Goal: Task Accomplishment & Management: Manage account settings

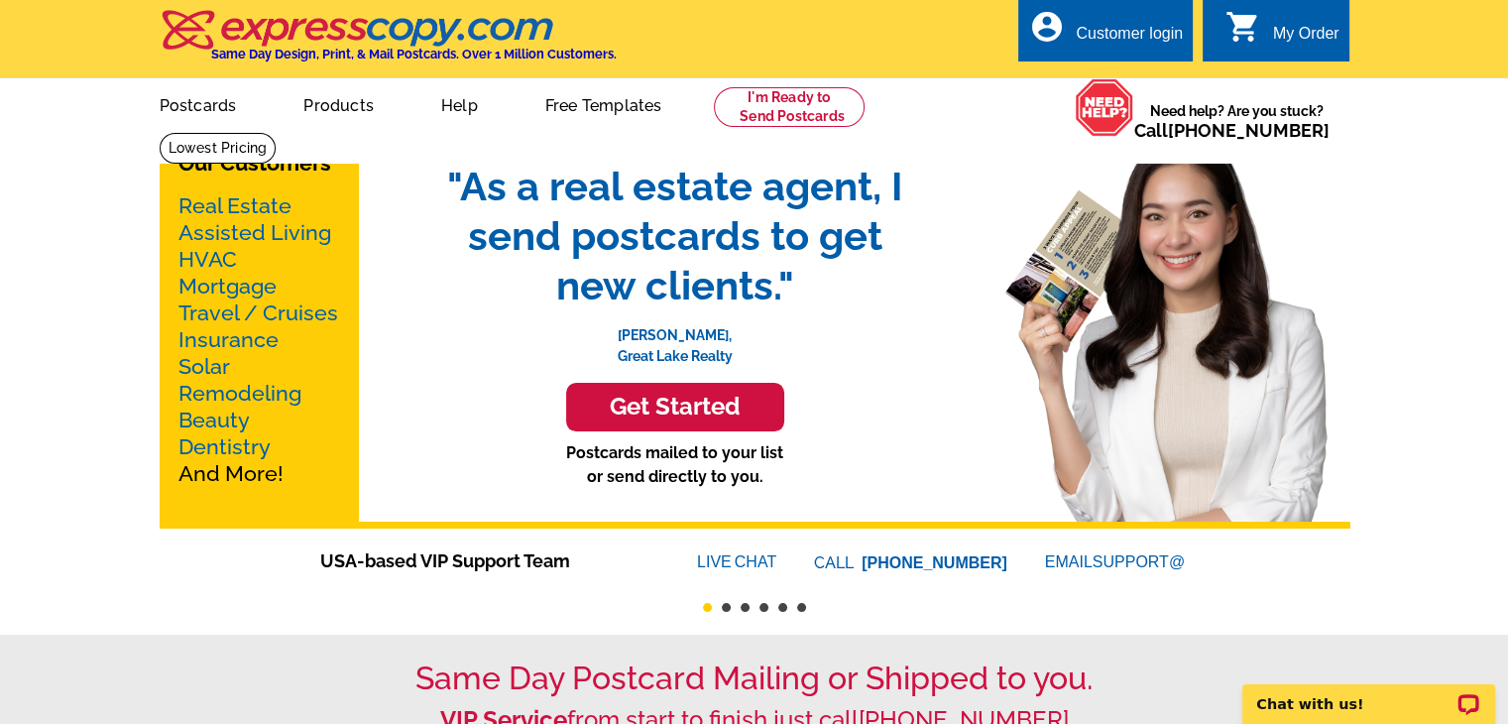
click at [1169, 29] on div "Customer login" at bounding box center [1129, 39] width 107 height 28
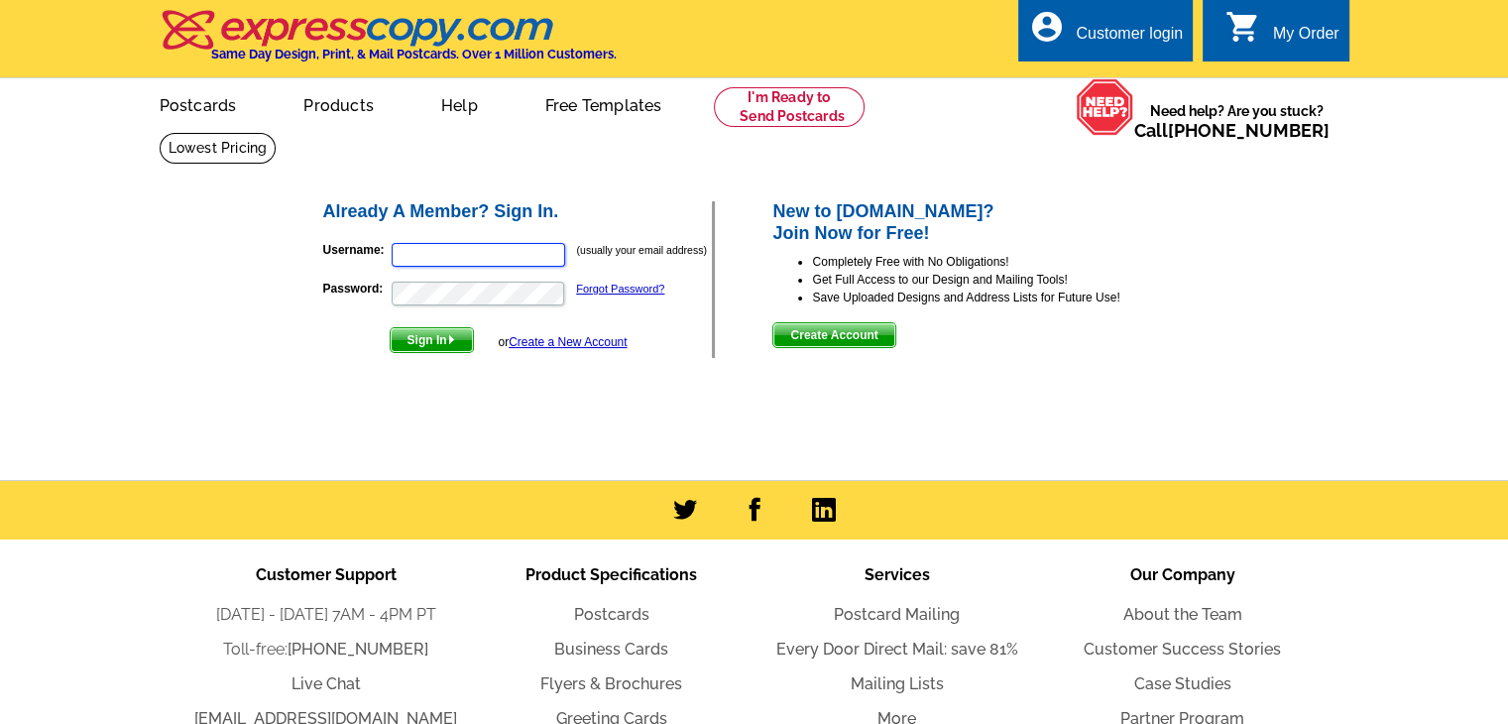
type input "[EMAIL_ADDRESS][DOMAIN_NAME]"
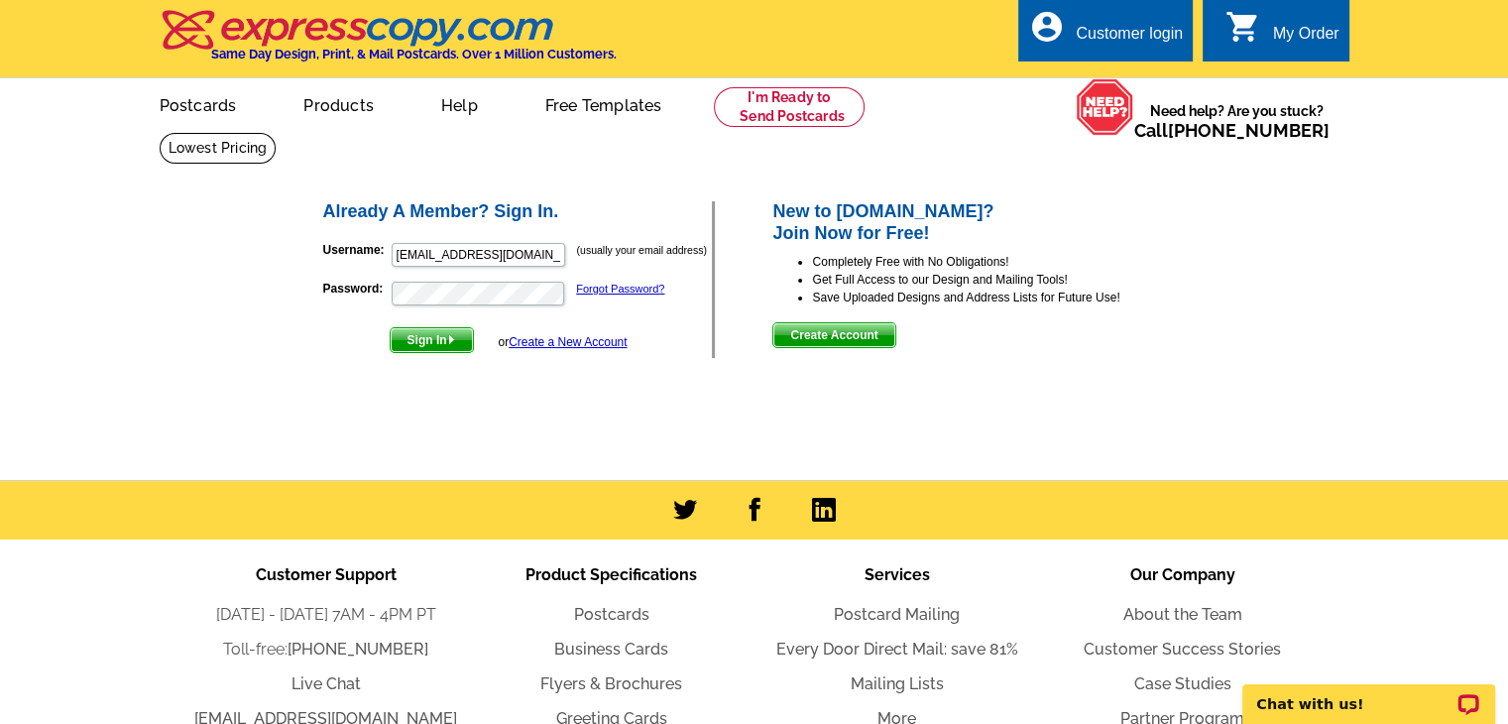
click at [456, 344] on img "submit" at bounding box center [451, 339] width 9 height 9
